Goal: Find specific page/section: Find specific page/section

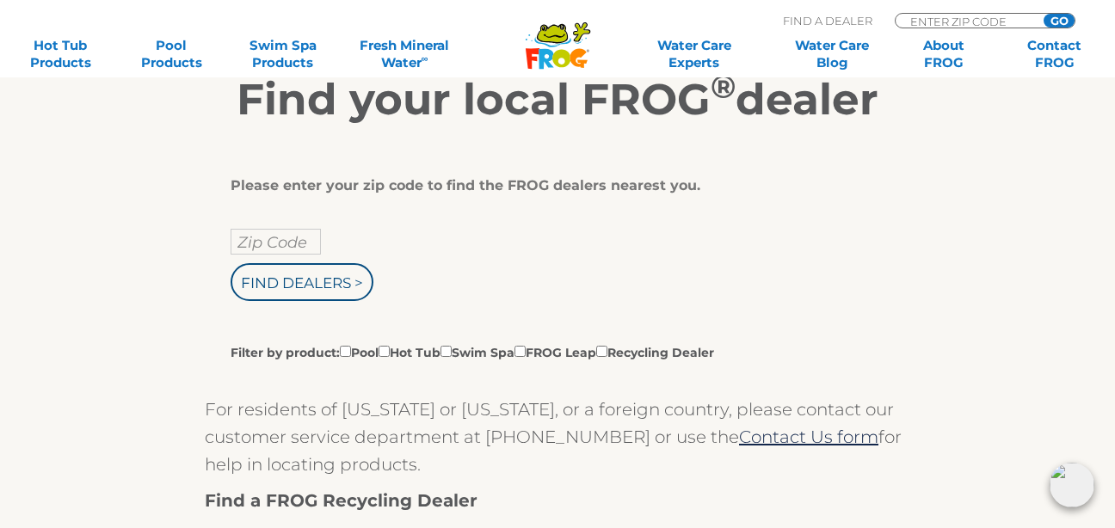
scroll to position [279, 0]
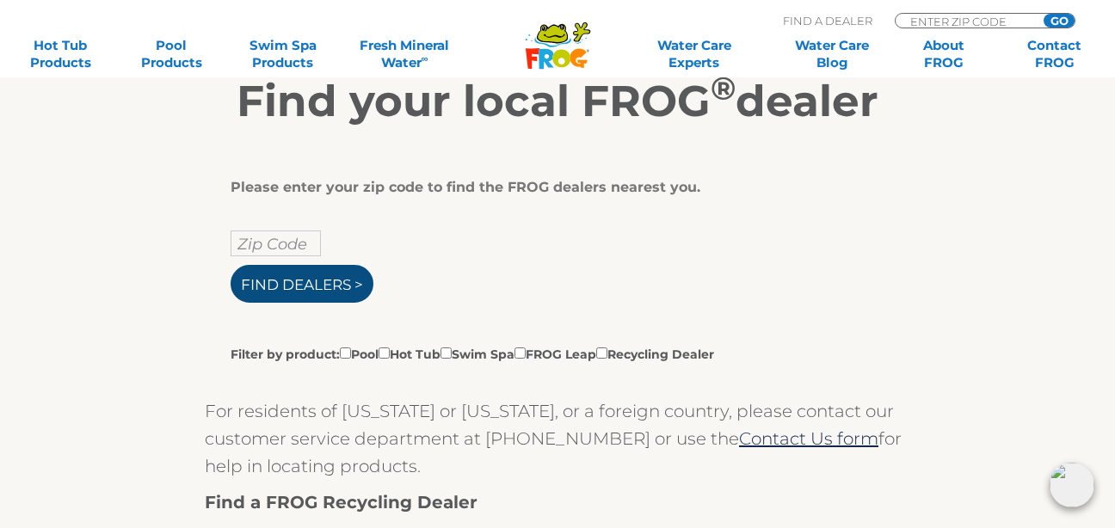
click at [272, 303] on input "Find Dealers >" at bounding box center [302, 284] width 143 height 38
type input "26719"
click at [254, 256] on input "Zip Code" at bounding box center [276, 244] width 90 height 26
click at [243, 303] on input "Find Dealers >" at bounding box center [302, 284] width 143 height 38
type input "Zip Code"
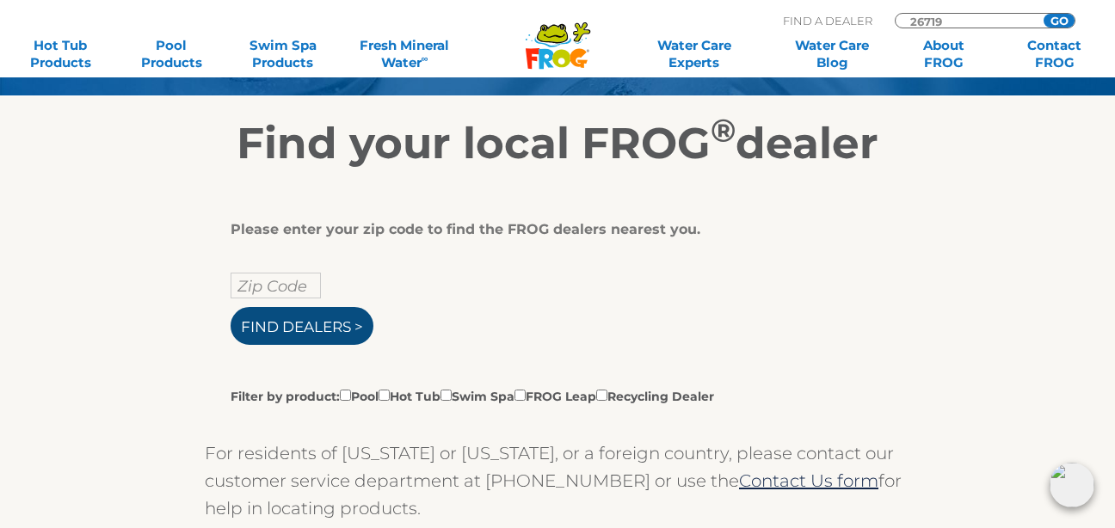
scroll to position [234, 0]
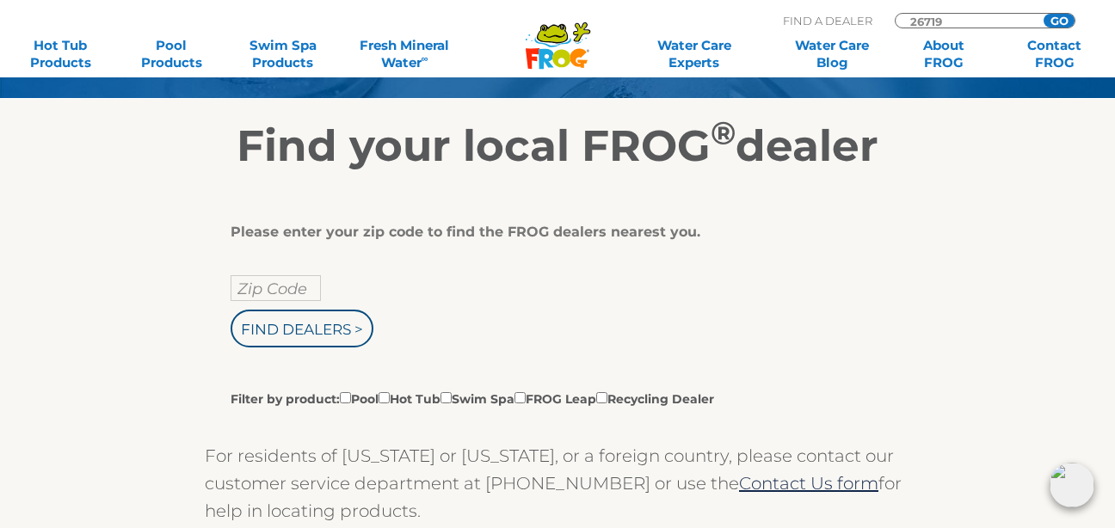
click at [263, 301] on input "Zip Code" at bounding box center [276, 288] width 90 height 26
type input "26719"
click at [231, 310] on input "Find Dealers >" at bounding box center [302, 329] width 143 height 38
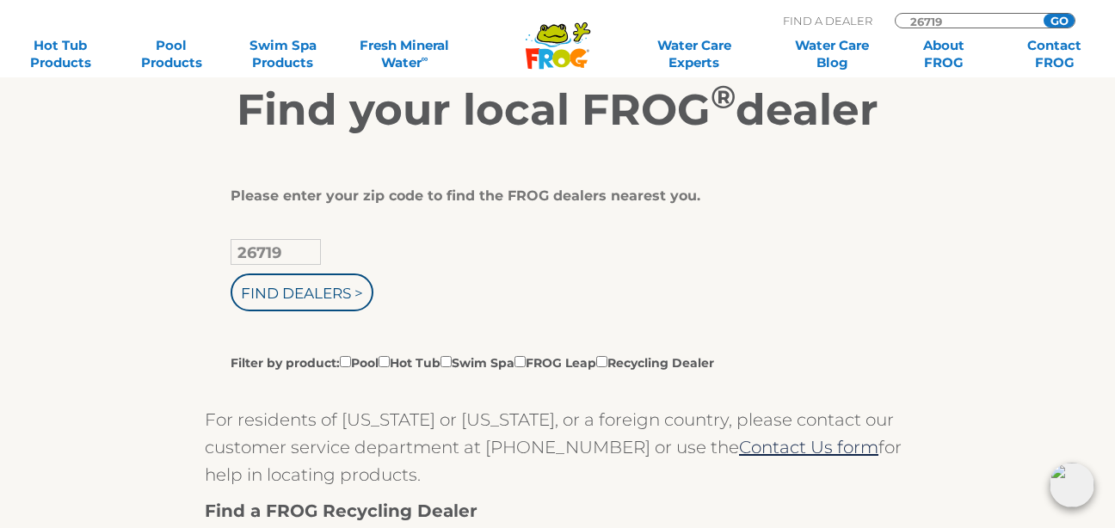
scroll to position [314, 0]
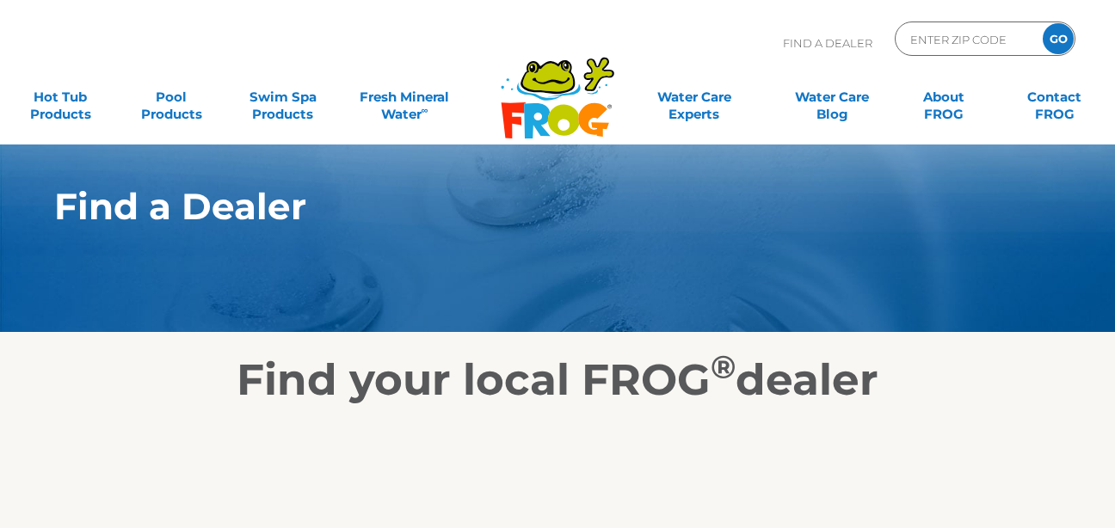
scroll to position [58, 0]
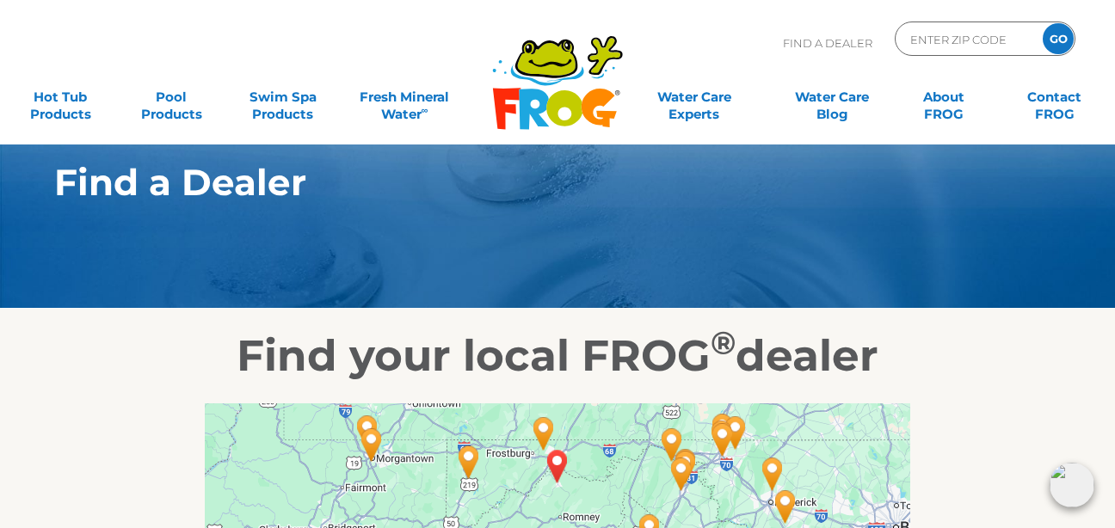
scroll to position [0, 0]
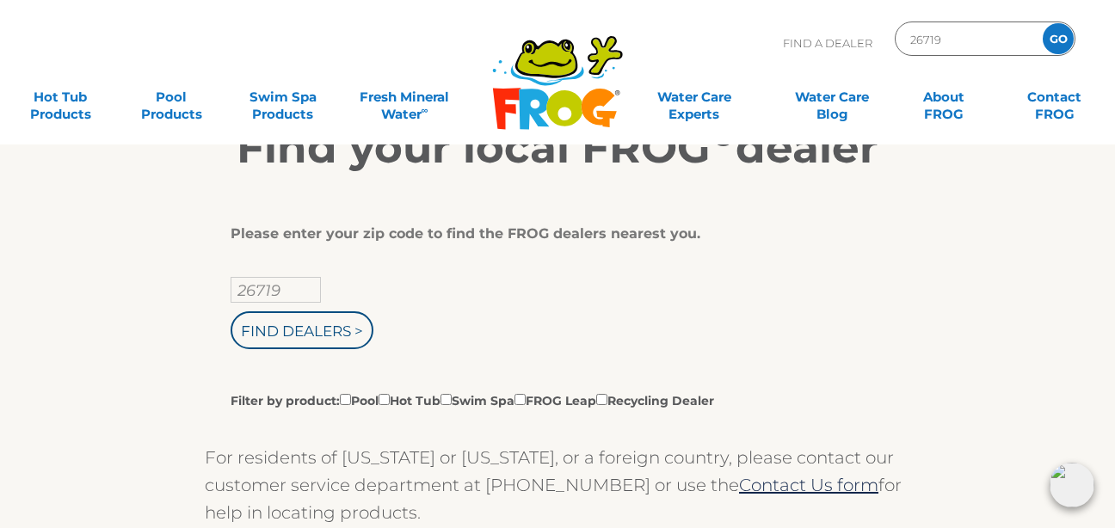
click at [385, 362] on div "26719 Find Dealers > Filter by product: Pool Hot Tub Swim Spa FROG Leap Recycli…" at bounding box center [551, 343] width 641 height 132
click at [337, 349] on input "Find Dealers >" at bounding box center [302, 330] width 143 height 38
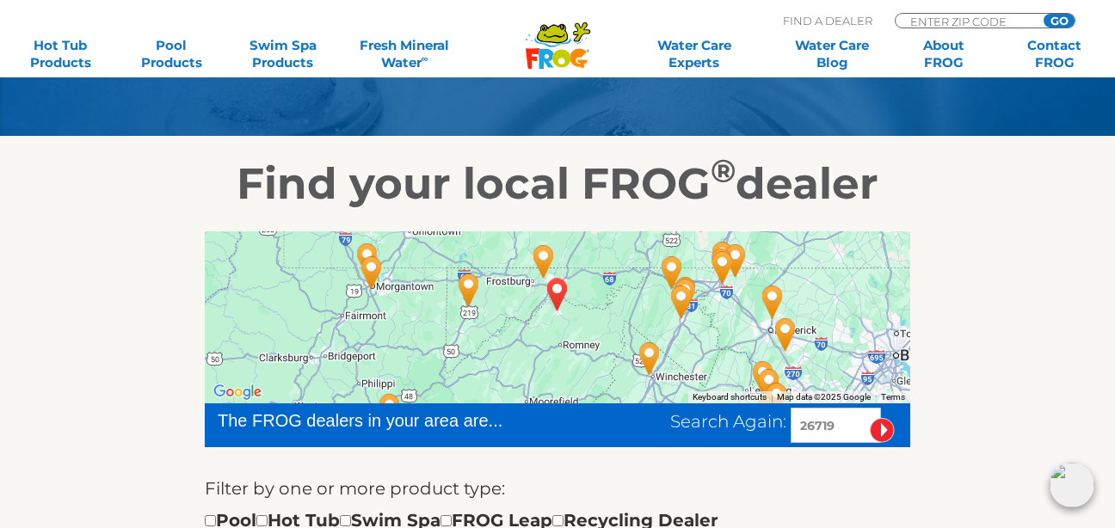
scroll to position [172, 0]
